Goal: Navigation & Orientation: Find specific page/section

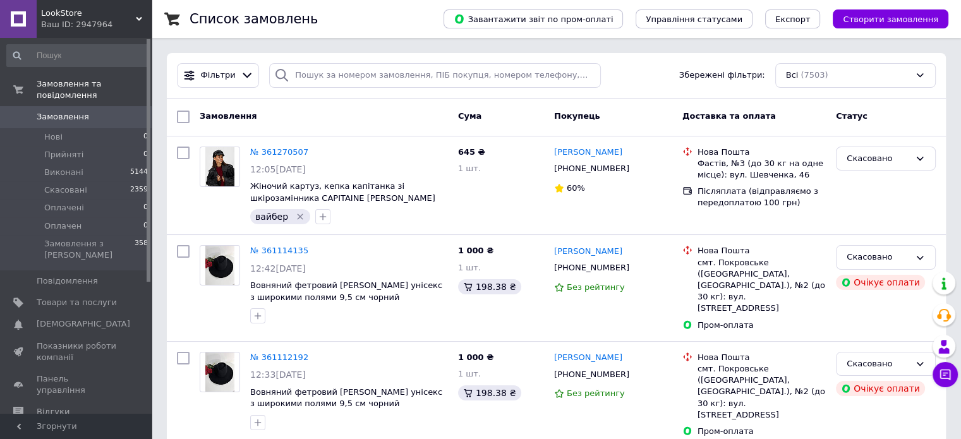
click at [76, 36] on div "LookStore Ваш ID: 2947964" at bounding box center [94, 19] width 115 height 38
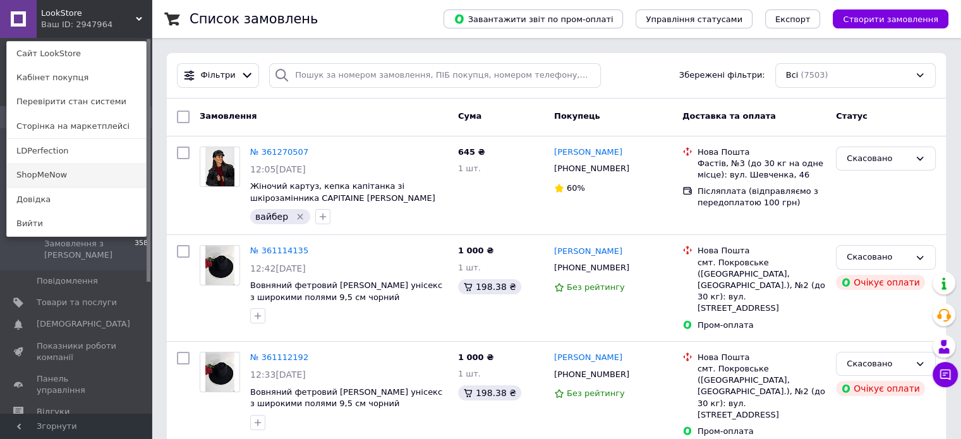
click at [56, 176] on link "ShopMeNow" at bounding box center [76, 175] width 139 height 24
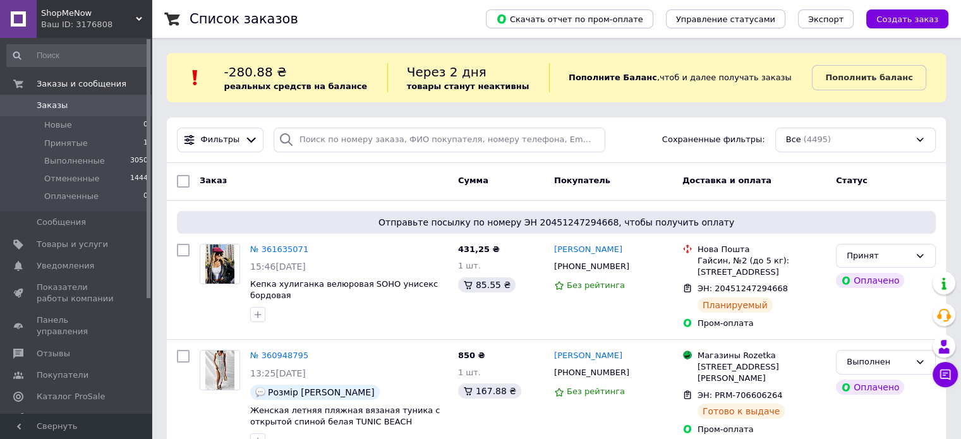
click at [66, 26] on div "Ваш ID: 3176808" at bounding box center [96, 24] width 111 height 11
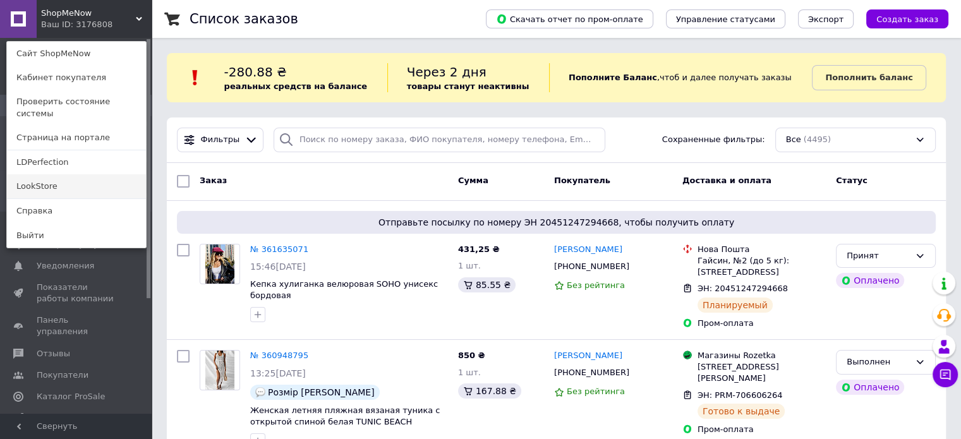
click at [61, 174] on link "LookStore" at bounding box center [76, 186] width 139 height 24
